Goal: Information Seeking & Learning: Learn about a topic

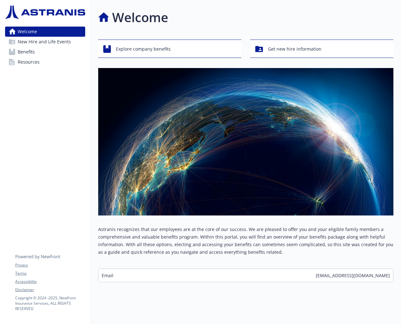
click at [55, 56] on link "Benefits" at bounding box center [45, 52] width 80 height 10
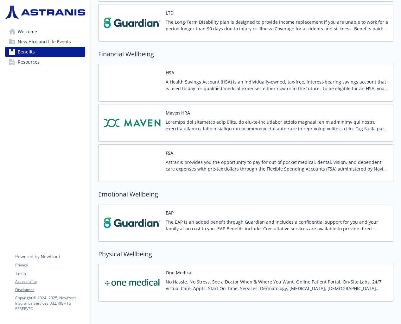
scroll to position [531, 0]
